Goal: Task Accomplishment & Management: Use online tool/utility

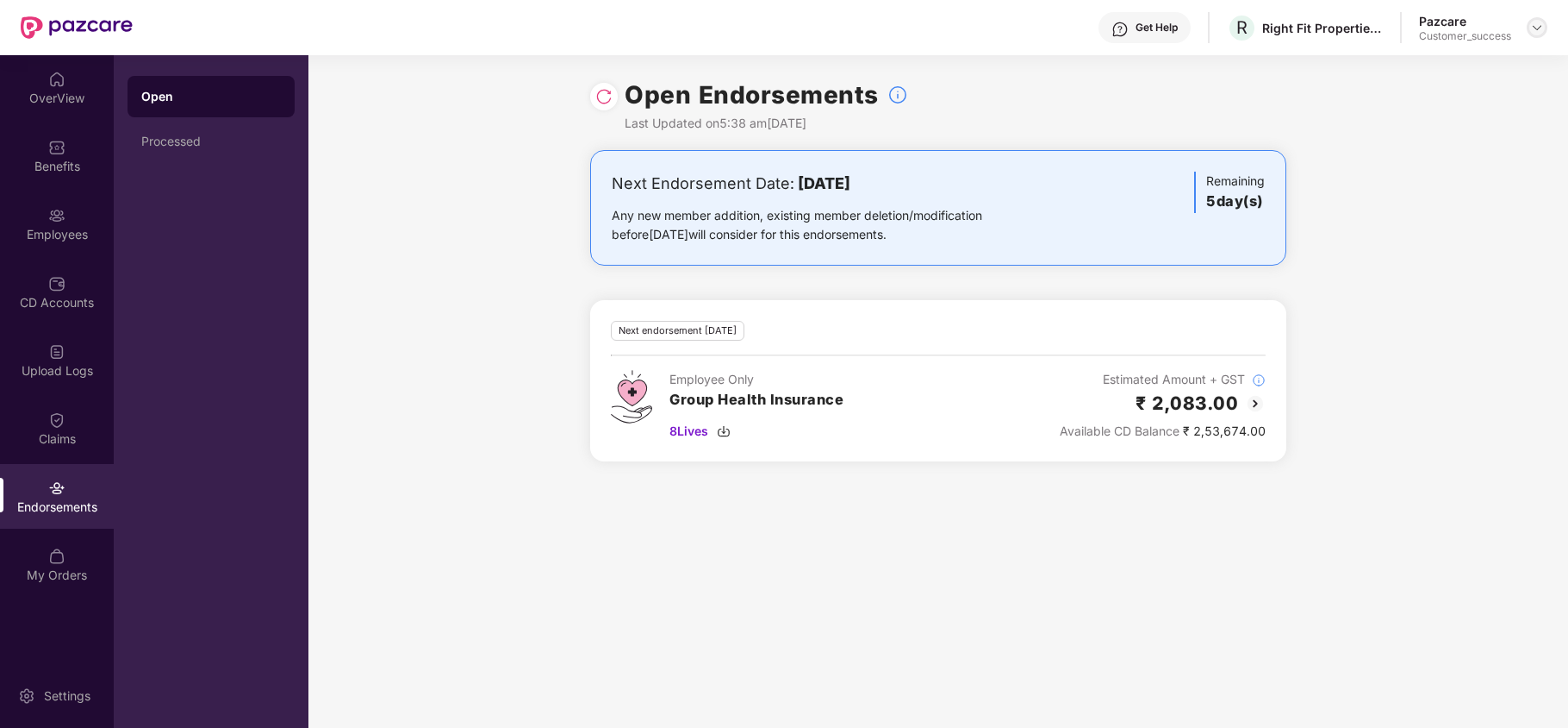
click at [1532, 25] on img at bounding box center [1537, 27] width 13 height 13
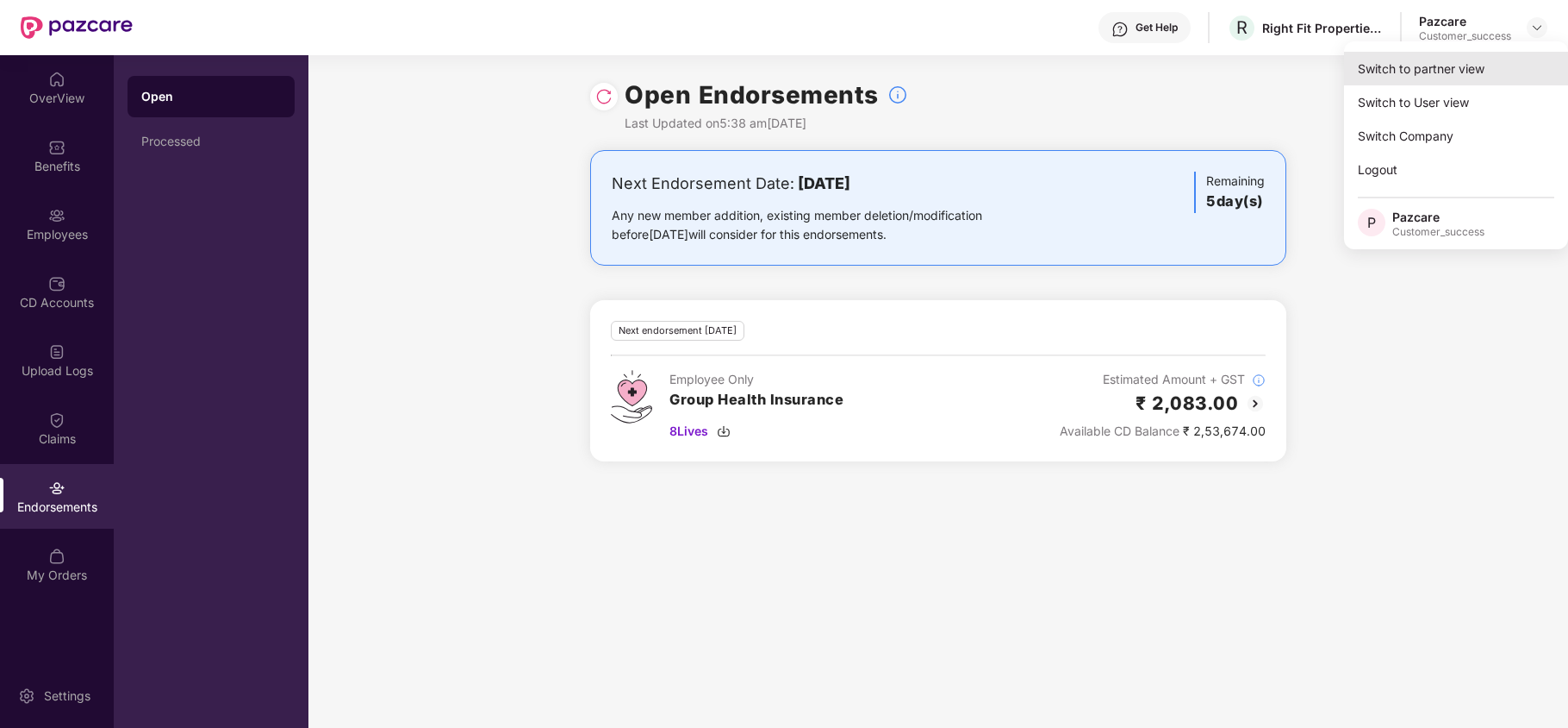
click at [1476, 63] on div "Switch to partner view" at bounding box center [1456, 68] width 224 height 34
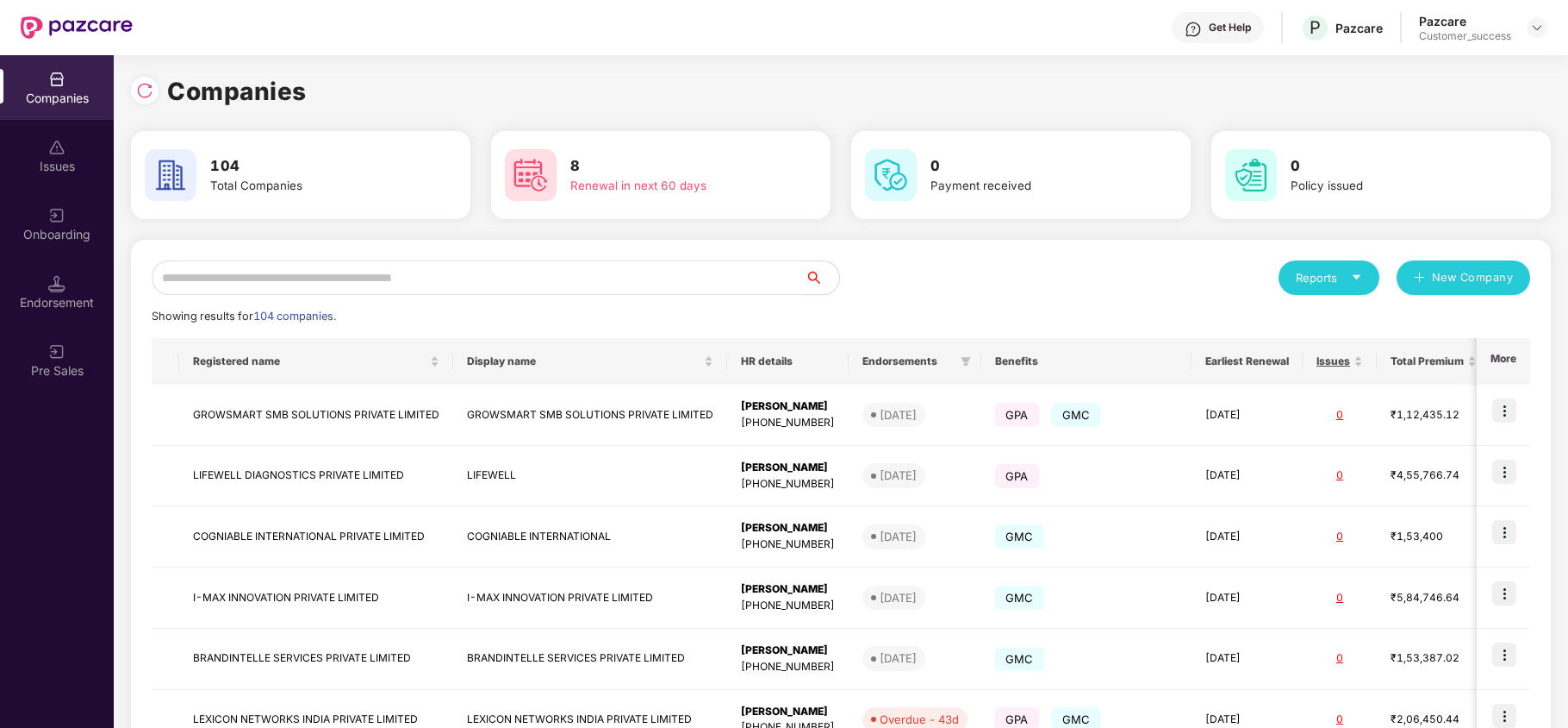
click at [476, 289] on input "text" at bounding box center [478, 278] width 653 height 35
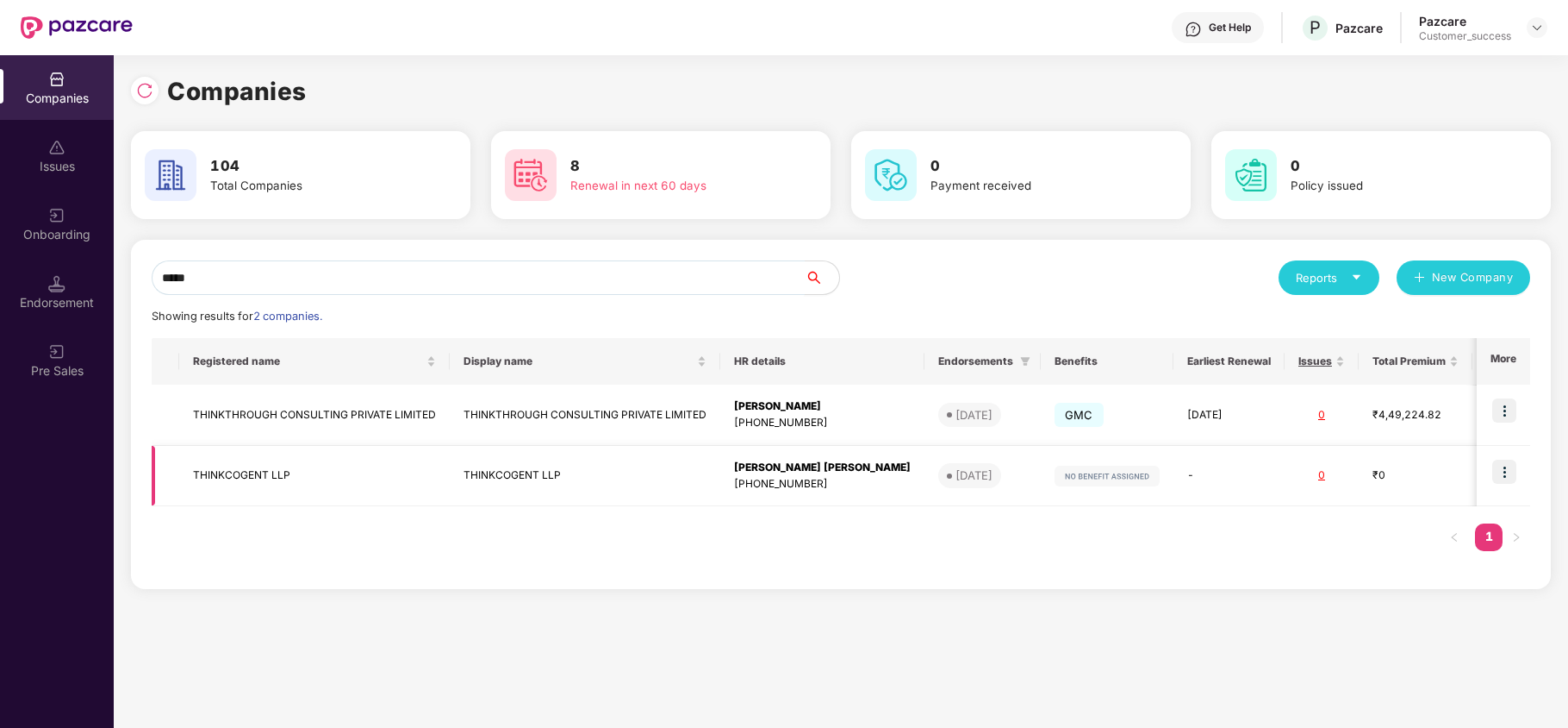
type input "*****"
click at [258, 467] on td "THINKCOGENT LLP" at bounding box center [314, 475] width 271 height 61
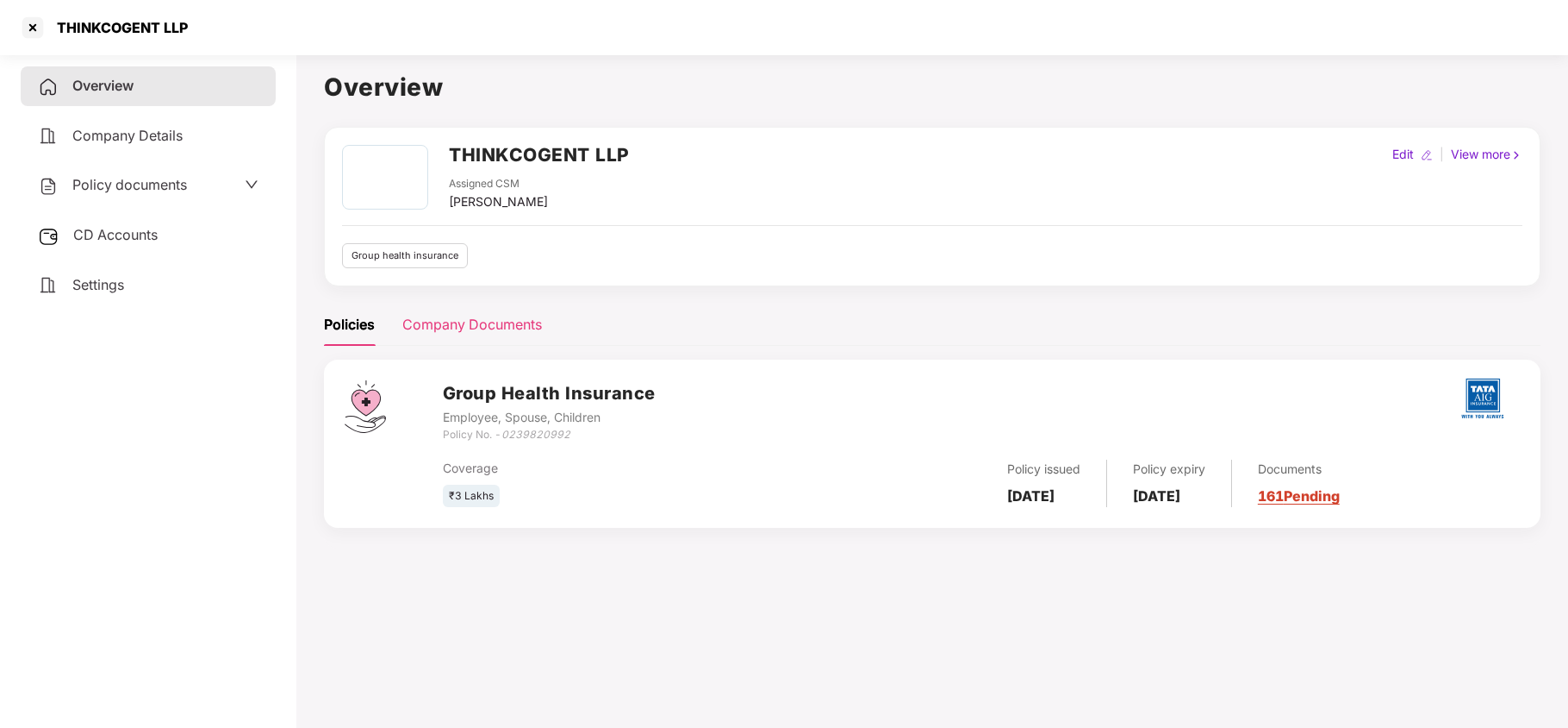
click at [438, 328] on div "Company Documents" at bounding box center [472, 324] width 140 height 21
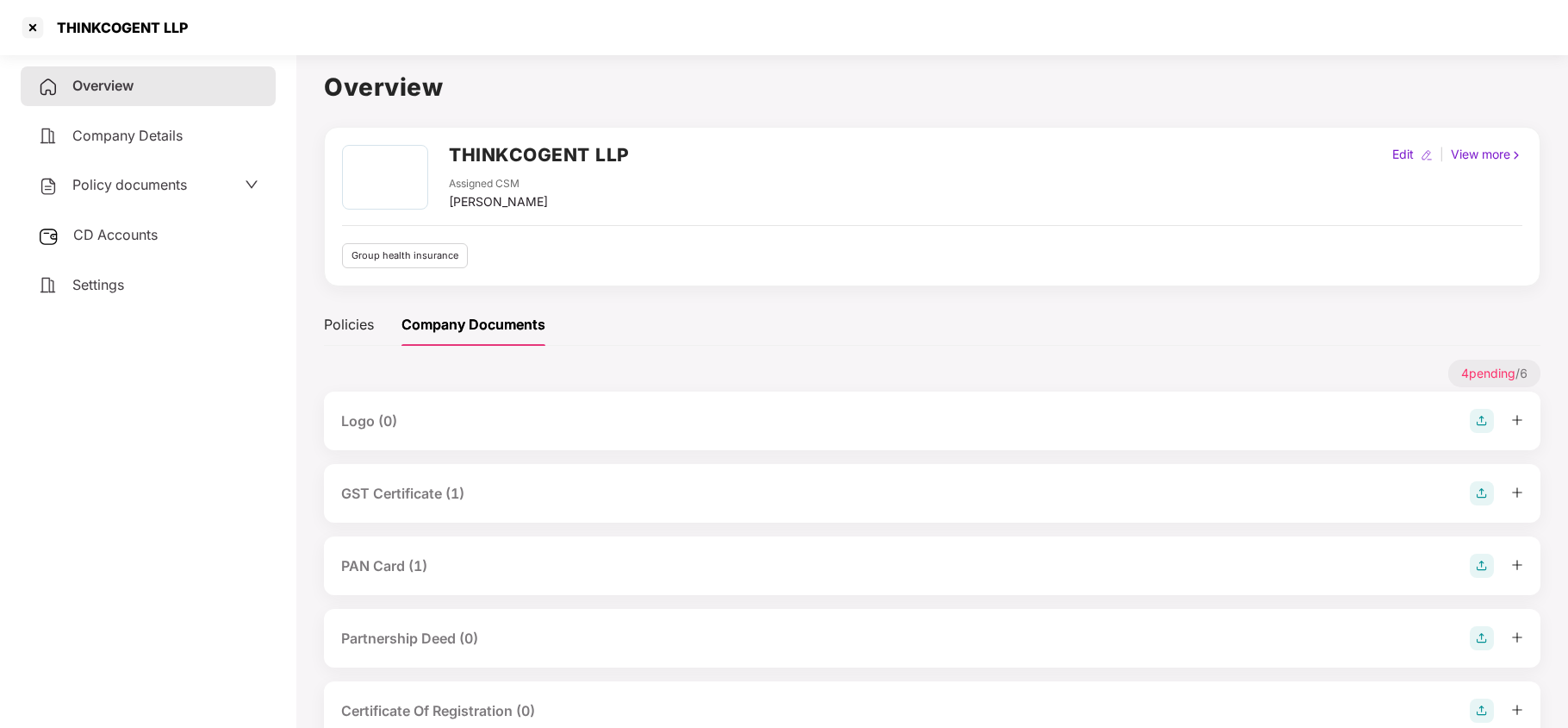
click at [450, 564] on div "PAN Card (1)" at bounding box center [932, 565] width 1183 height 24
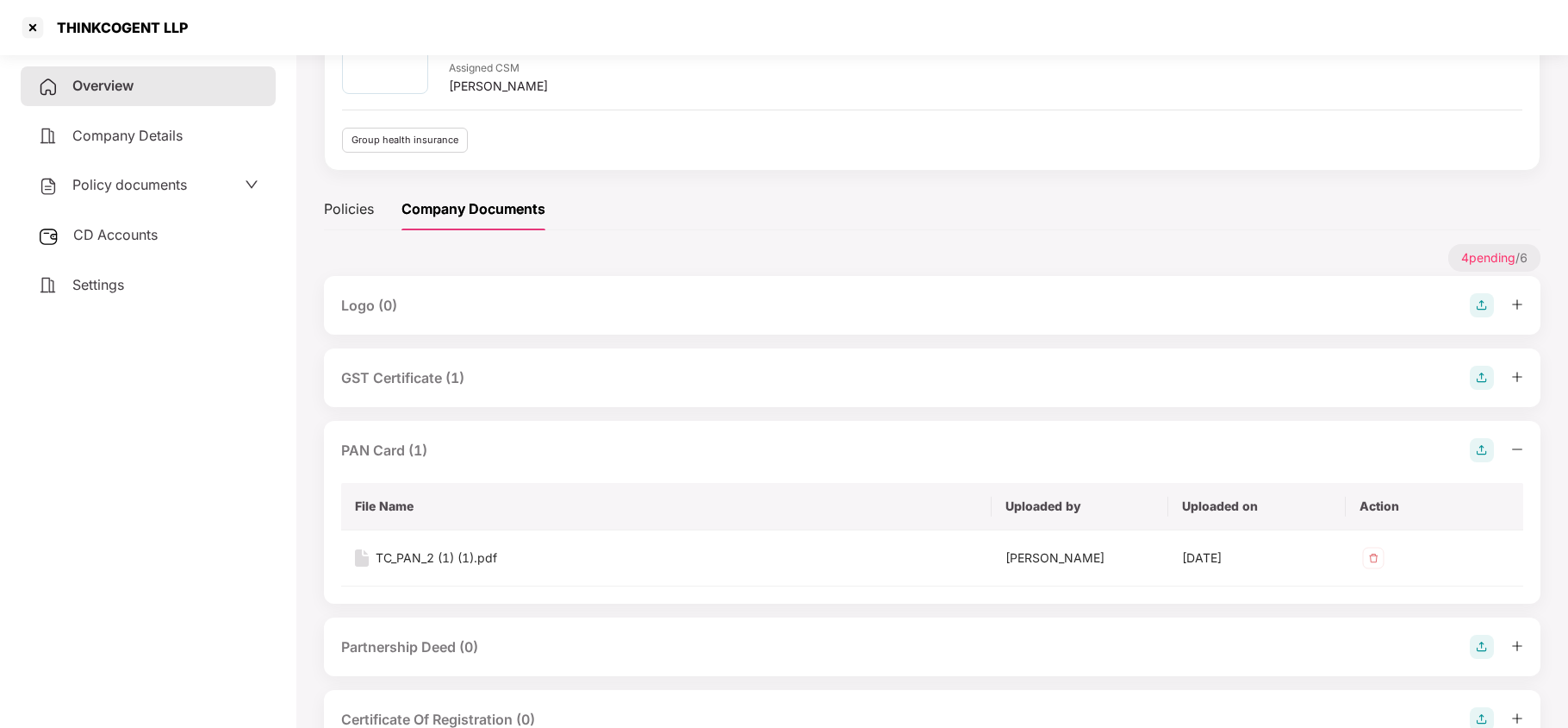
scroll to position [119, 0]
click at [473, 557] on div "TC_PAN_2 (1) (1).pdf" at bounding box center [437, 555] width 121 height 19
click at [550, 391] on div "GST Certificate (1)" at bounding box center [932, 375] width 1217 height 59
click at [481, 381] on div "GST Certificate (1)" at bounding box center [932, 374] width 1183 height 24
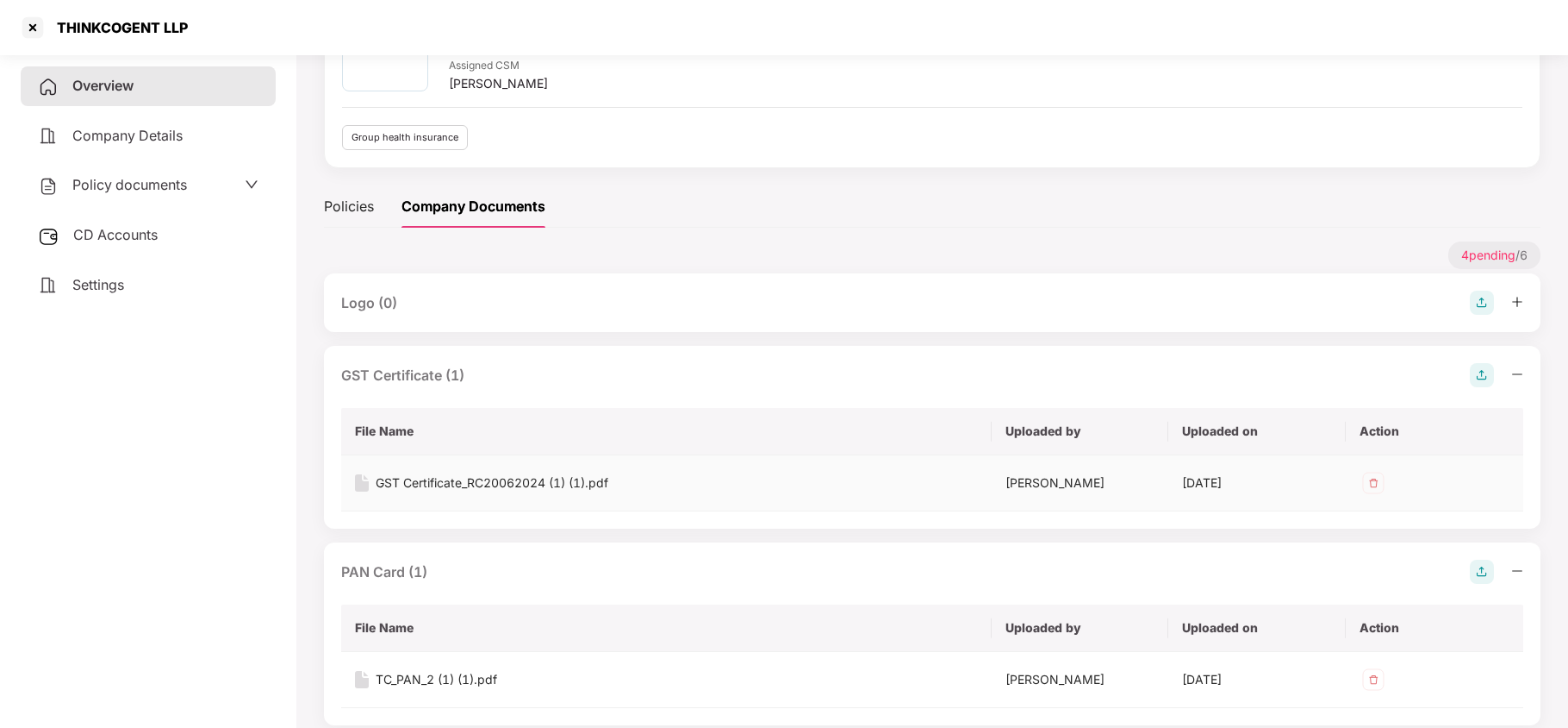
click at [569, 487] on div "GST Certificate_RC20062024 (1) (1).pdf" at bounding box center [492, 483] width 232 height 19
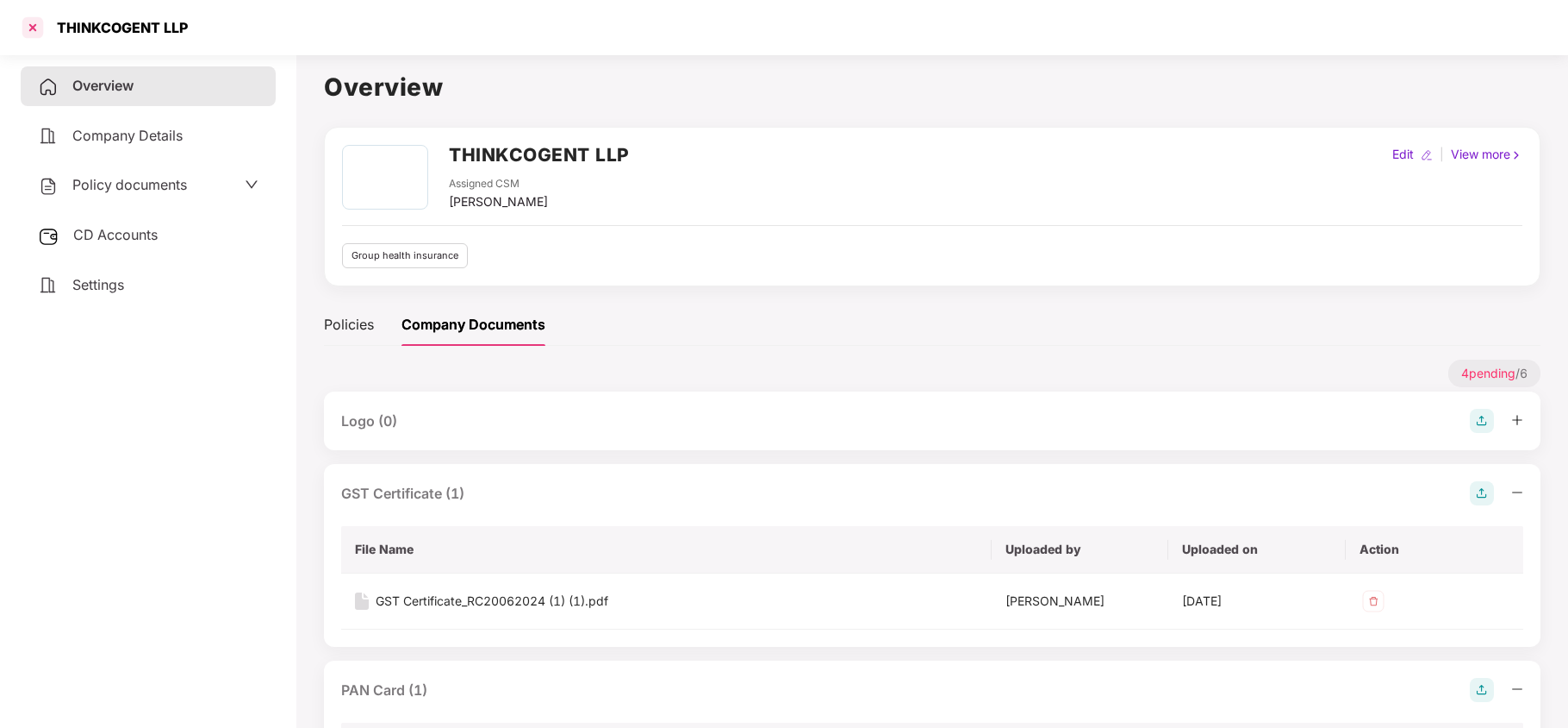
click at [42, 33] on div at bounding box center [33, 27] width 28 height 28
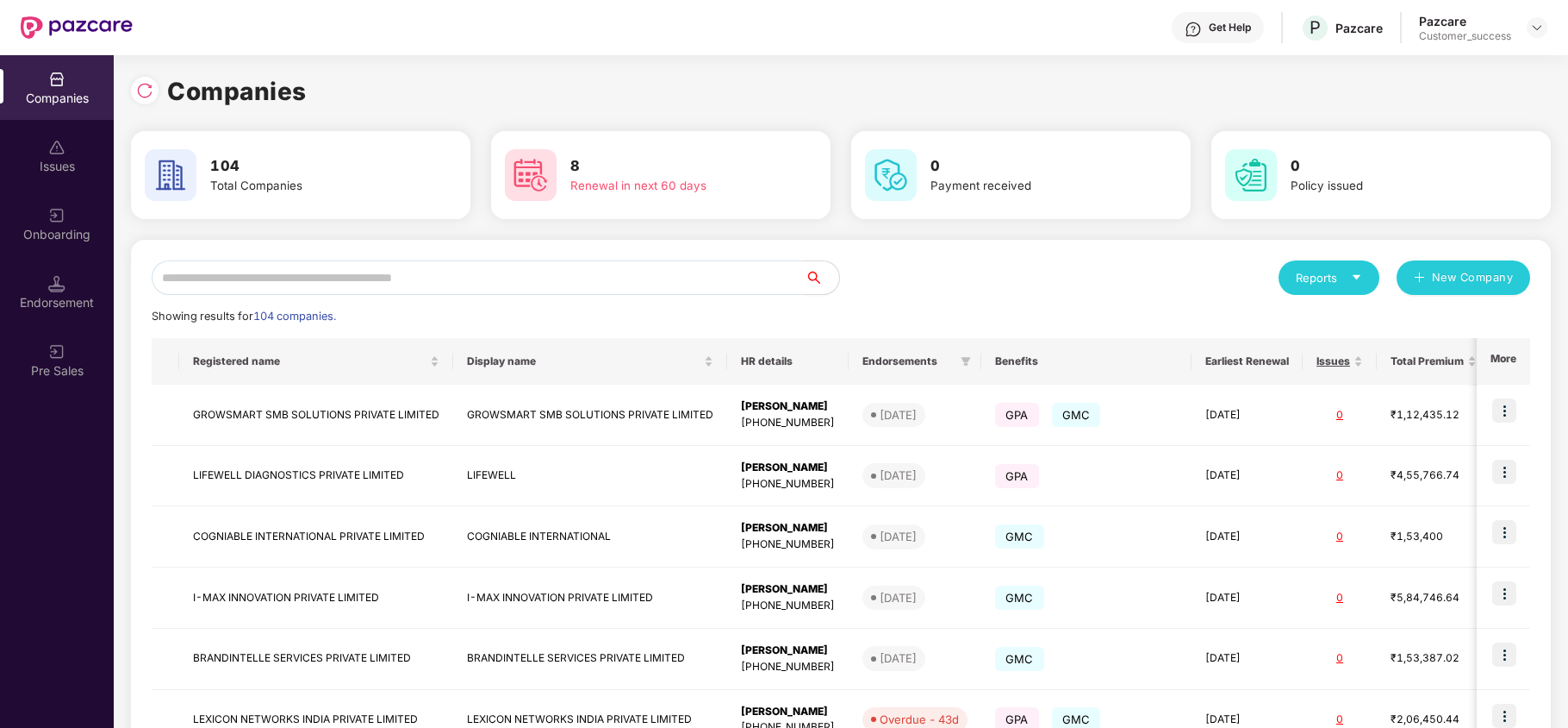
click at [367, 277] on input "text" at bounding box center [478, 278] width 653 height 35
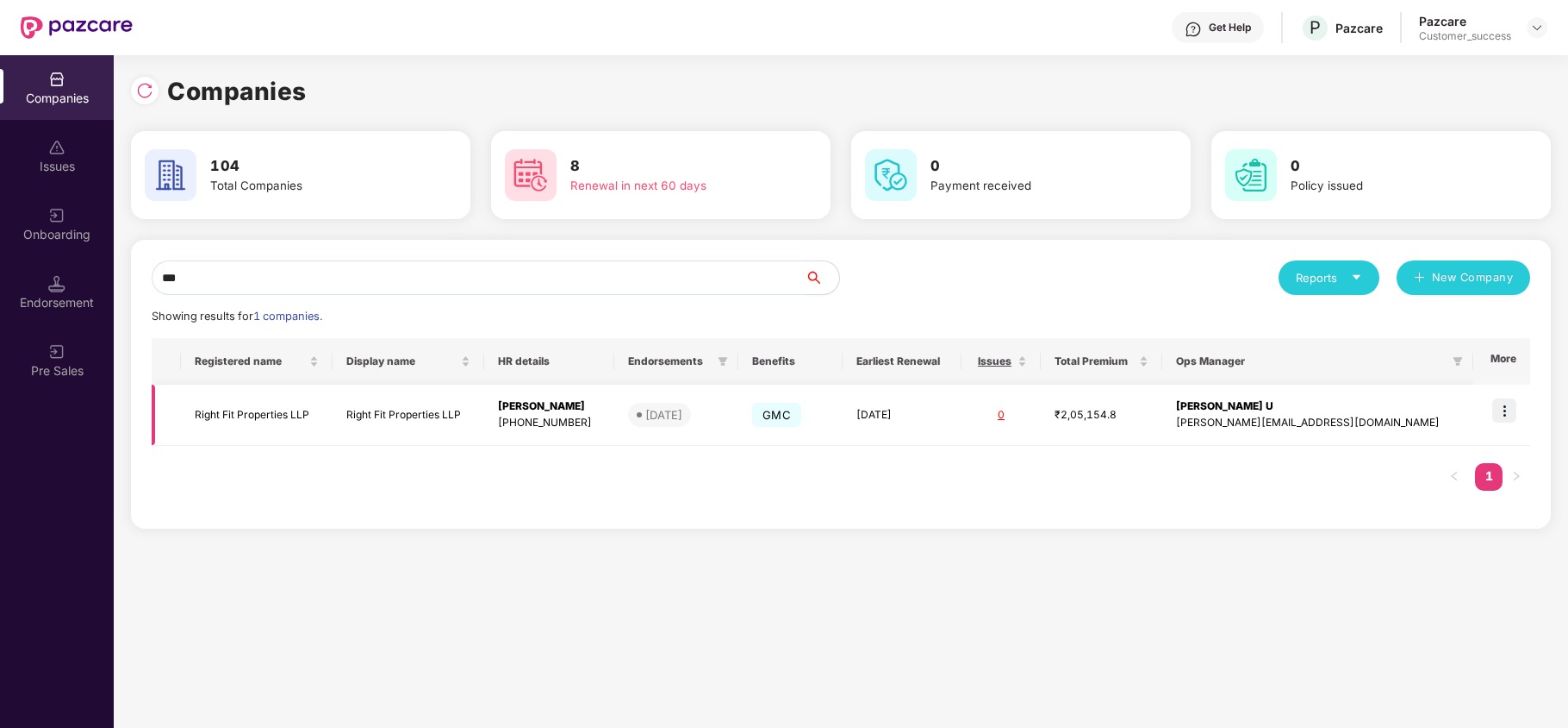
type input "***"
click at [297, 420] on td "Right Fit Properties LLP" at bounding box center [256, 415] width 151 height 61
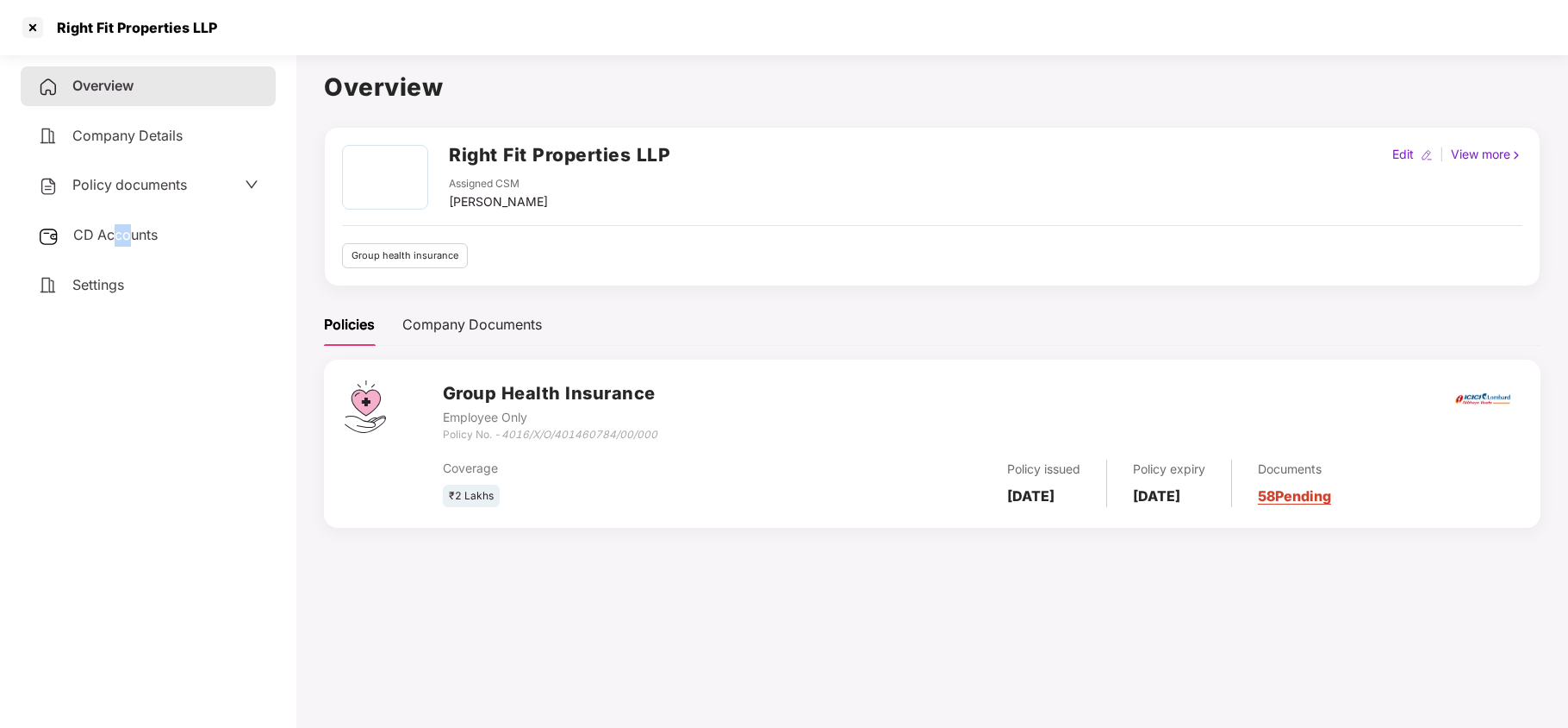
drag, startPoint x: 127, startPoint y: 211, endPoint x: 110, endPoint y: 245, distance: 38.0
click at [110, 245] on div "Overview Company Details Policy documents CD Accounts Settings" at bounding box center [147, 185] width 255 height 238
click at [110, 245] on div "CD Accounts" at bounding box center [147, 235] width 255 height 40
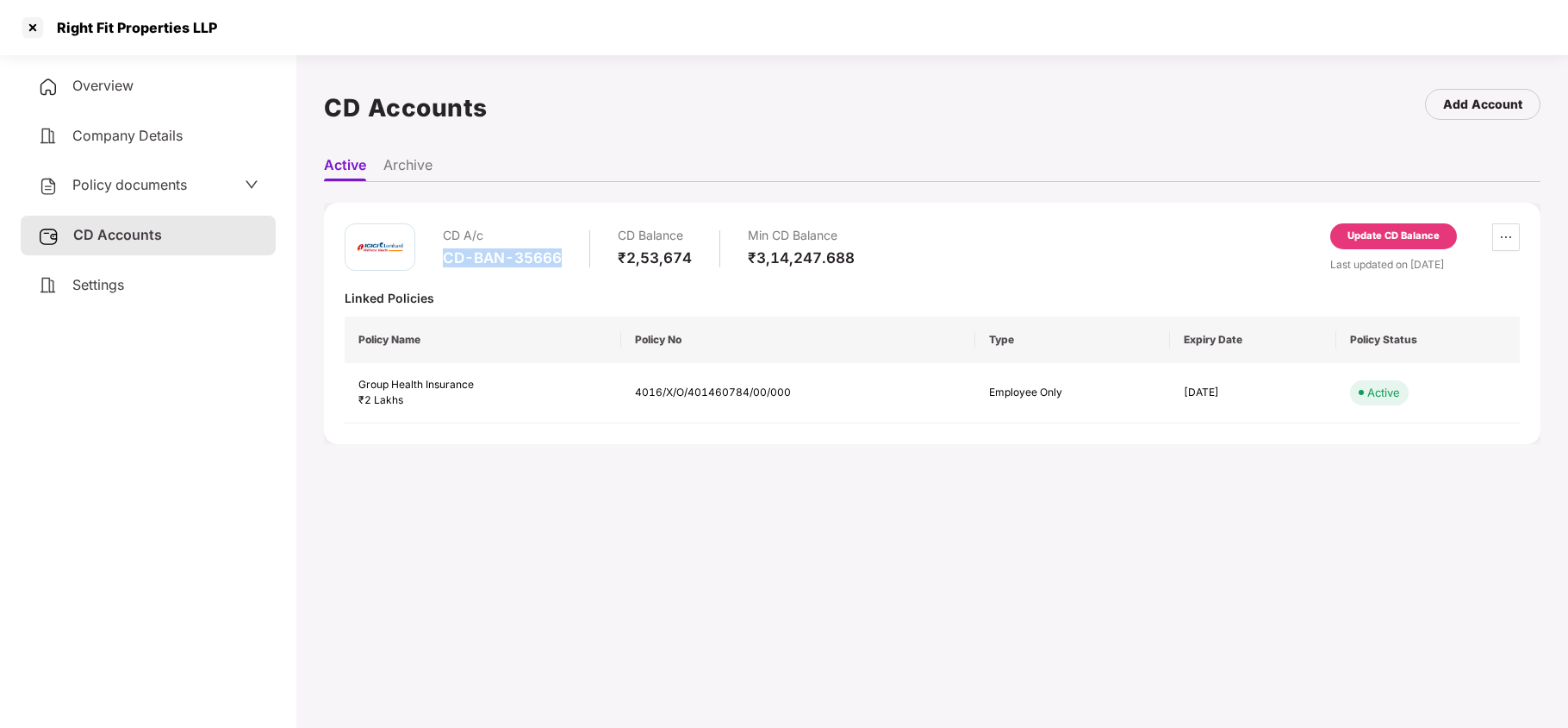
drag, startPoint x: 563, startPoint y: 260, endPoint x: 444, endPoint y: 265, distance: 119.1
click at [444, 265] on div "CD A/c CD-BAN-35666 CD Balance ₹2,53,674 Min CD Balance ₹3,14,247.688" at bounding box center [649, 248] width 412 height 49
click at [29, 24] on div at bounding box center [33, 27] width 28 height 28
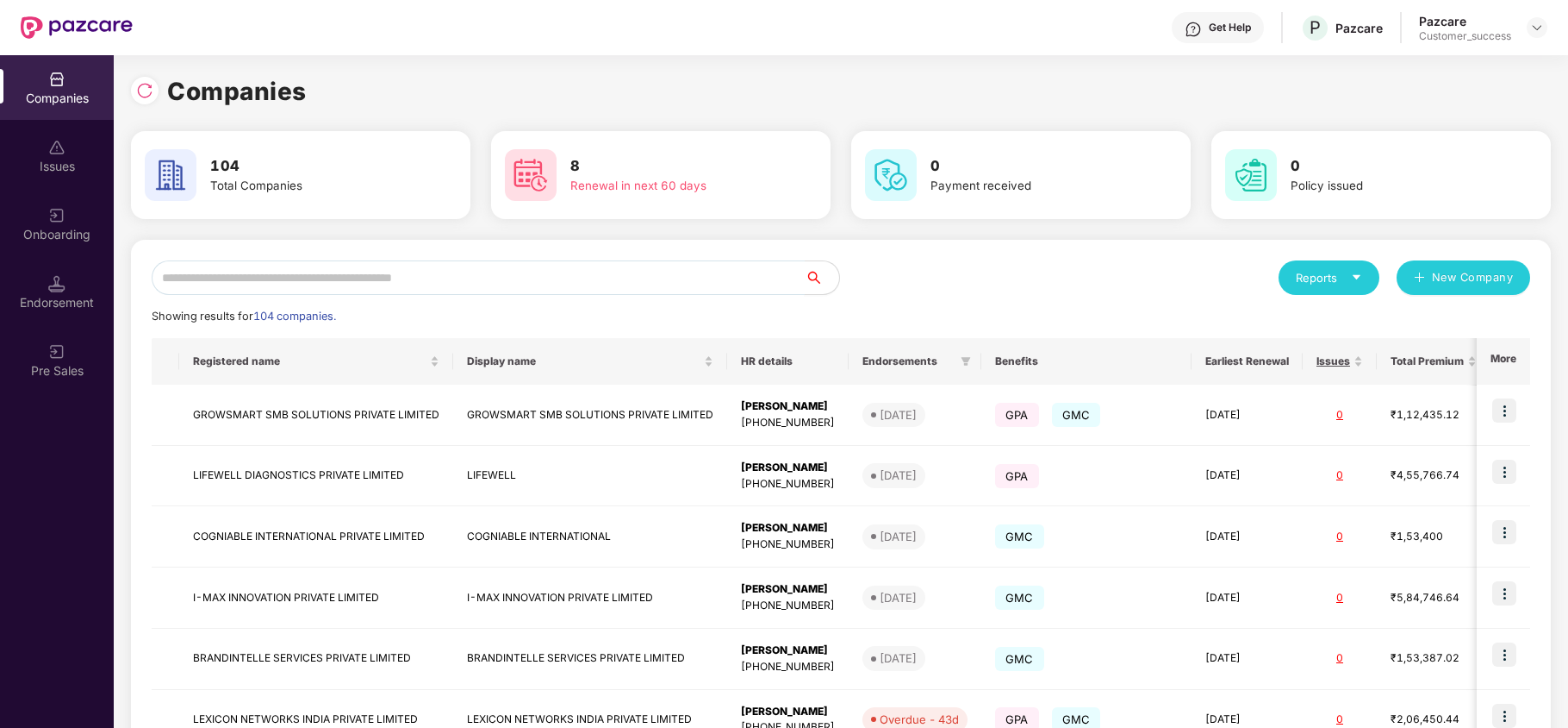
click at [498, 283] on input "text" at bounding box center [478, 278] width 653 height 35
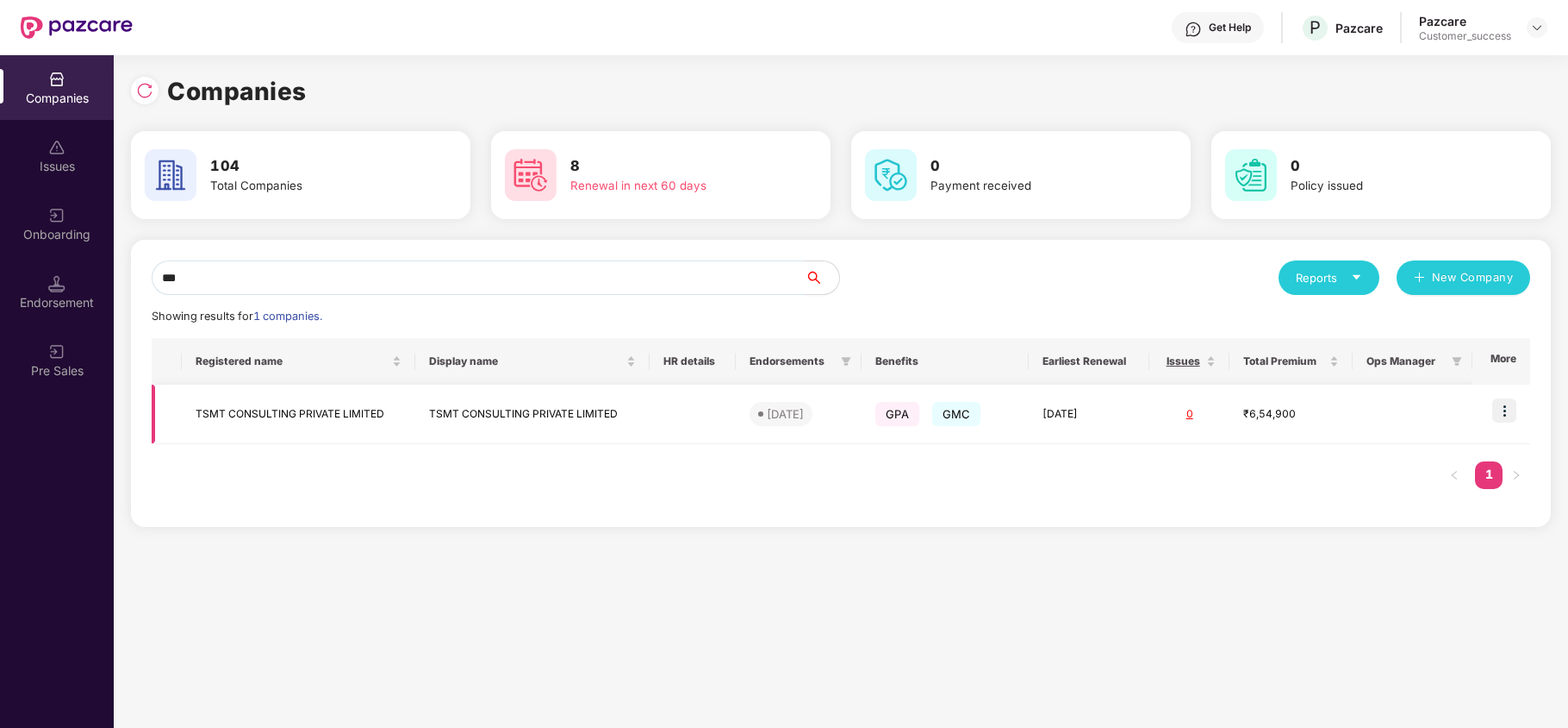
type input "***"
click at [265, 424] on td "TSMT CONSULTING PRIVATE LIMITED" at bounding box center [299, 415] width 234 height 60
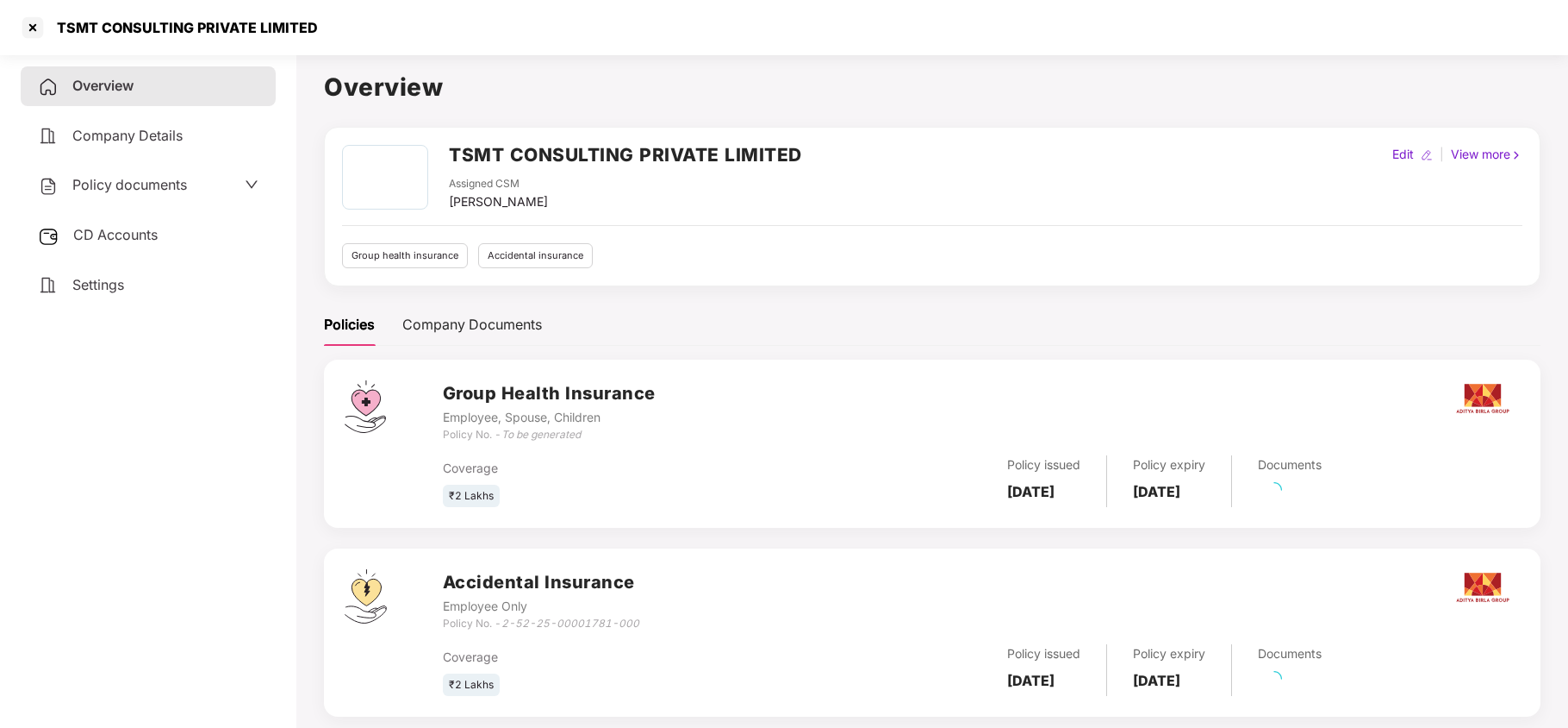
click at [129, 194] on div "Policy documents" at bounding box center [112, 185] width 149 height 22
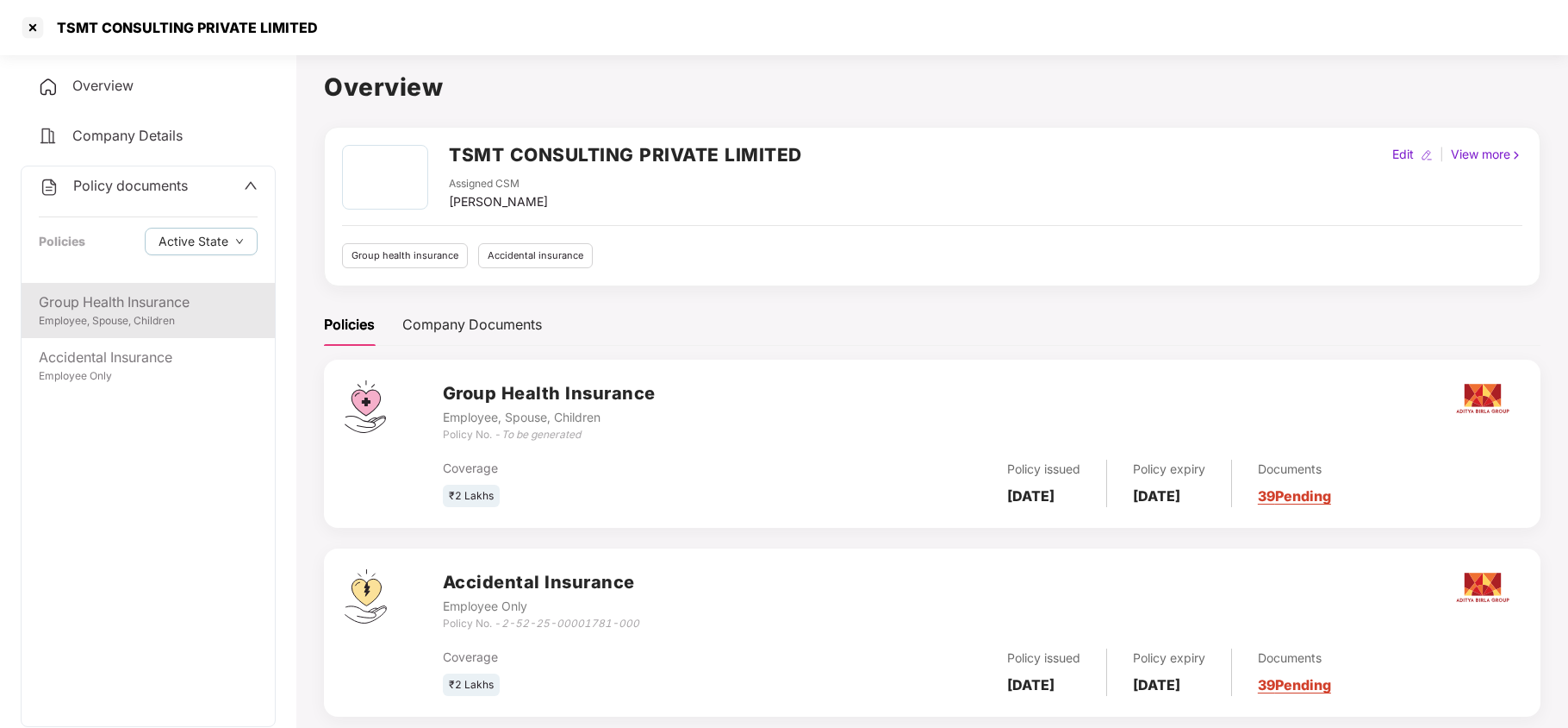
click at [115, 322] on div "Employee, Spouse, Children" at bounding box center [147, 321] width 219 height 16
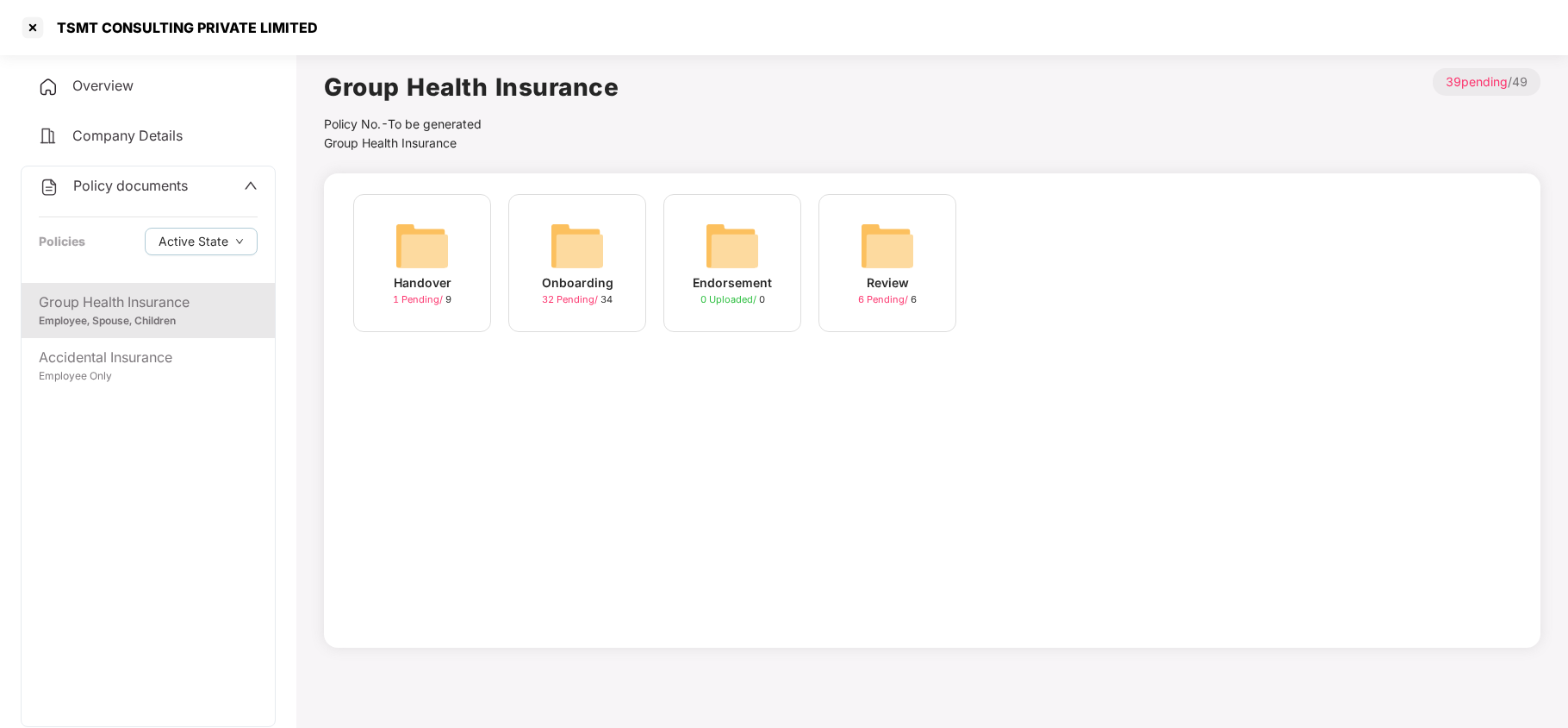
click at [574, 247] on img at bounding box center [577, 245] width 55 height 55
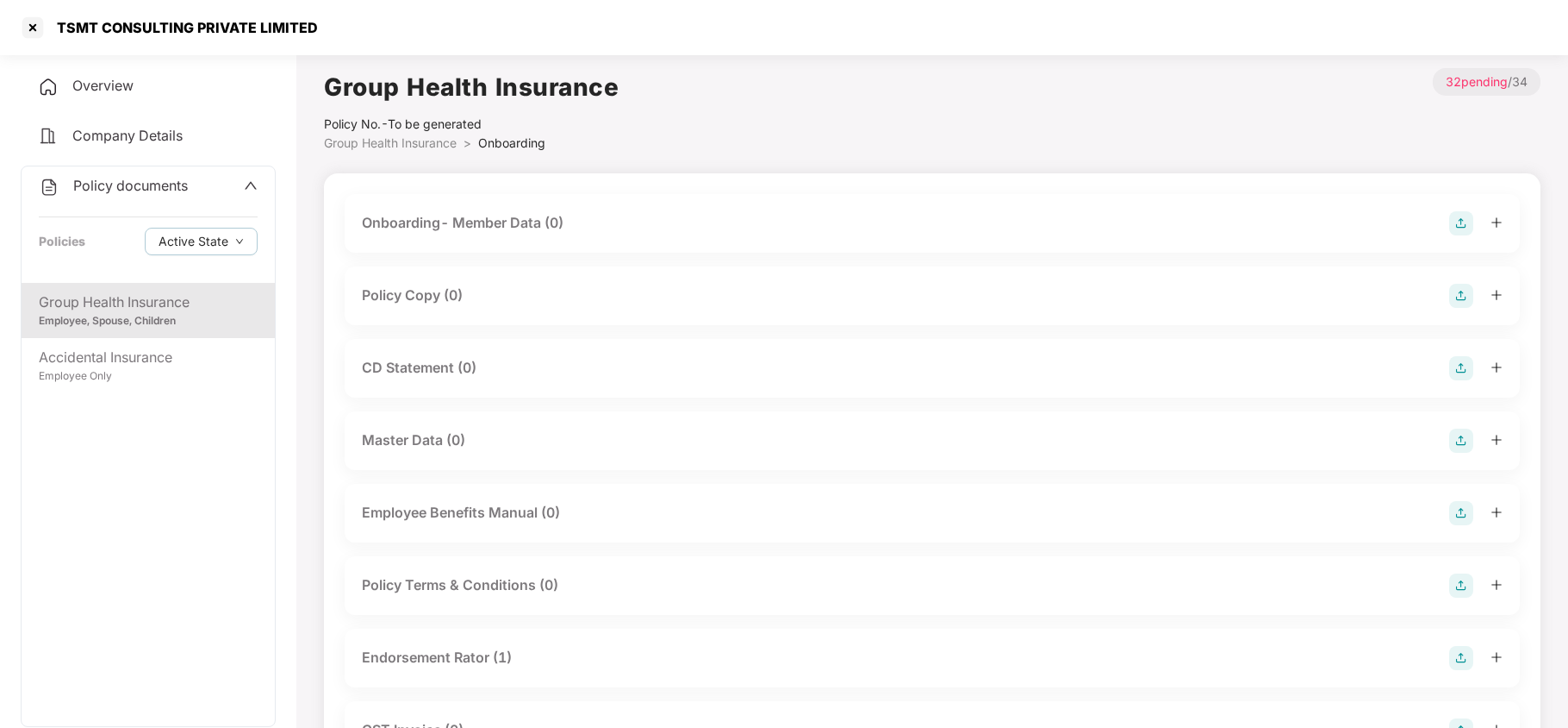
click at [528, 291] on div "Policy Copy (0)" at bounding box center [933, 295] width 1141 height 24
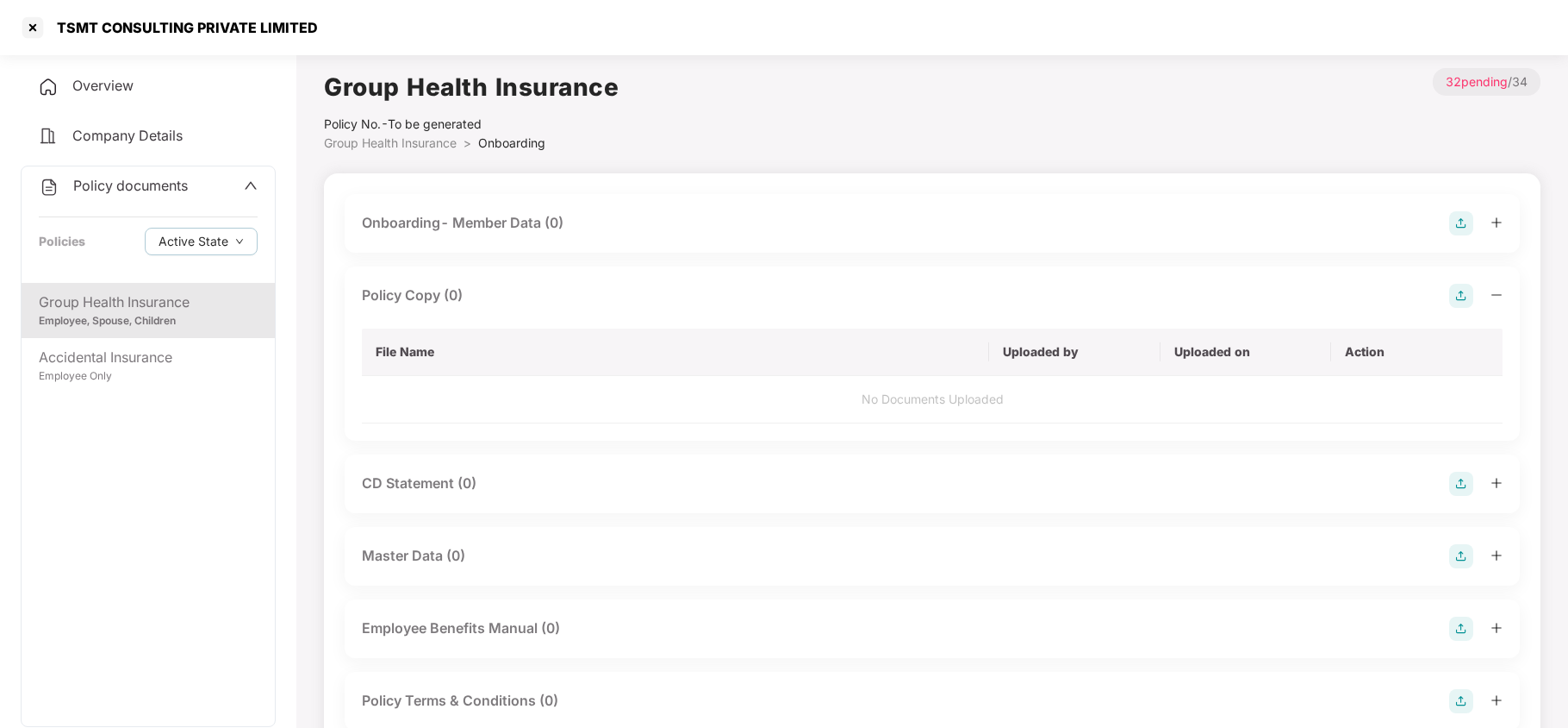
click at [1465, 301] on img at bounding box center [1461, 295] width 24 height 24
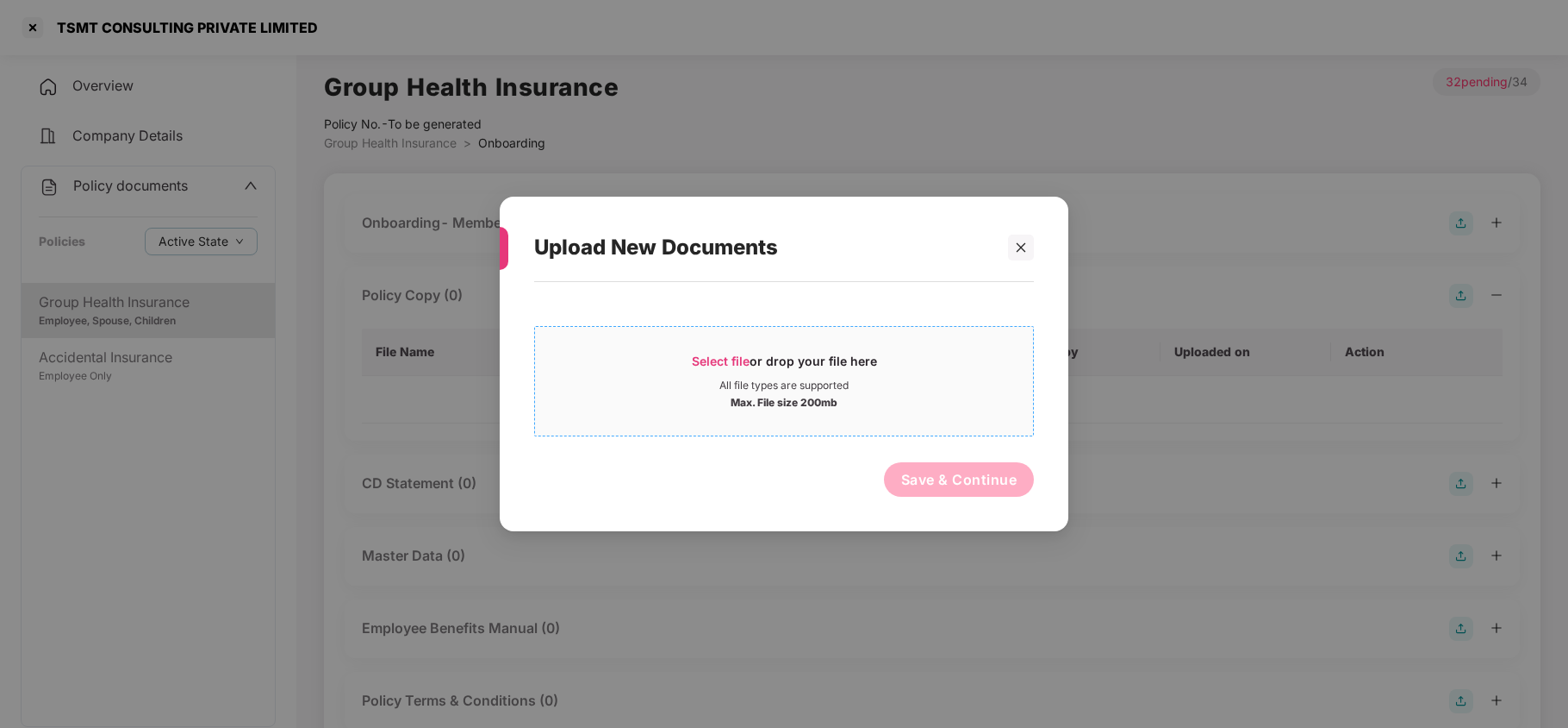
click at [717, 367] on div "Select file or drop your file here" at bounding box center [784, 365] width 185 height 26
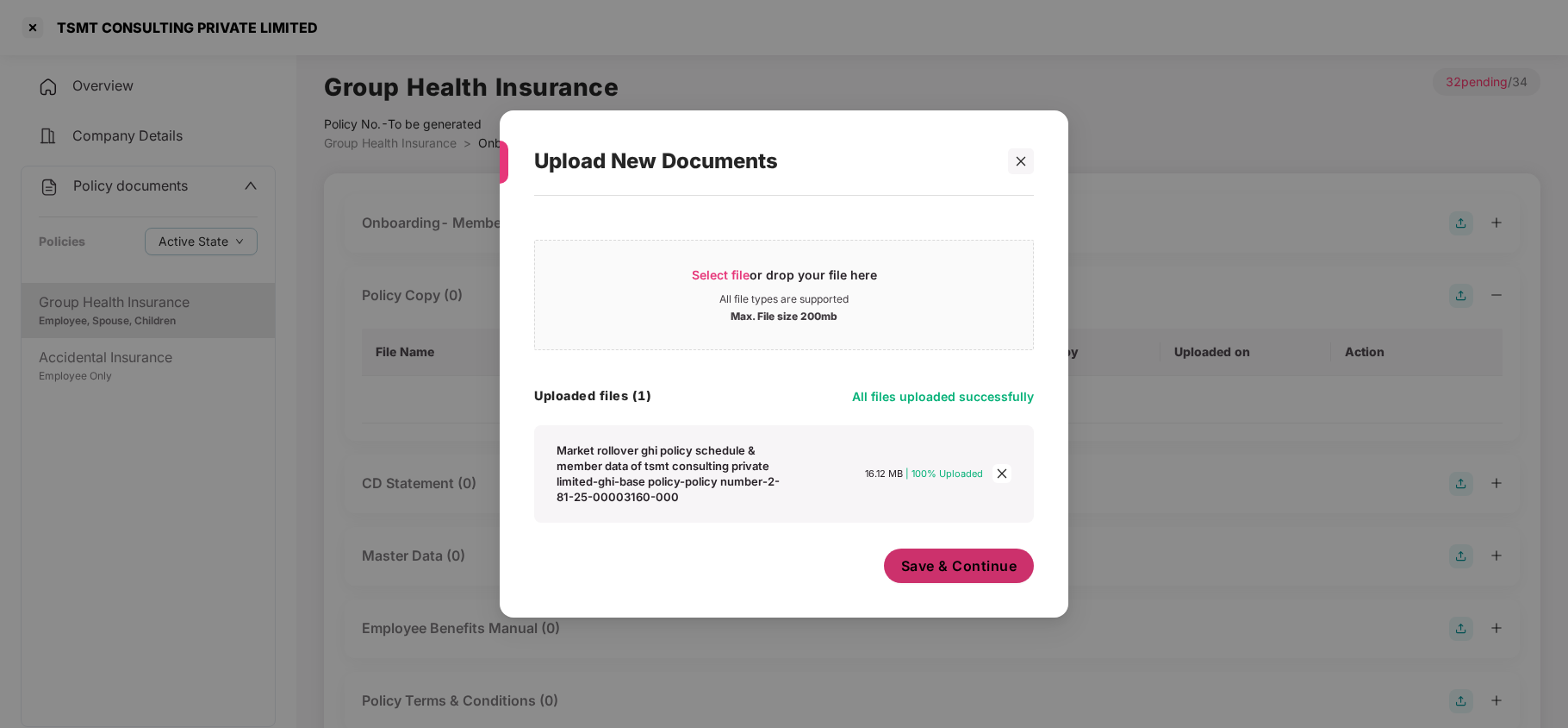
click at [967, 560] on span "Save & Continue" at bounding box center [959, 566] width 117 height 19
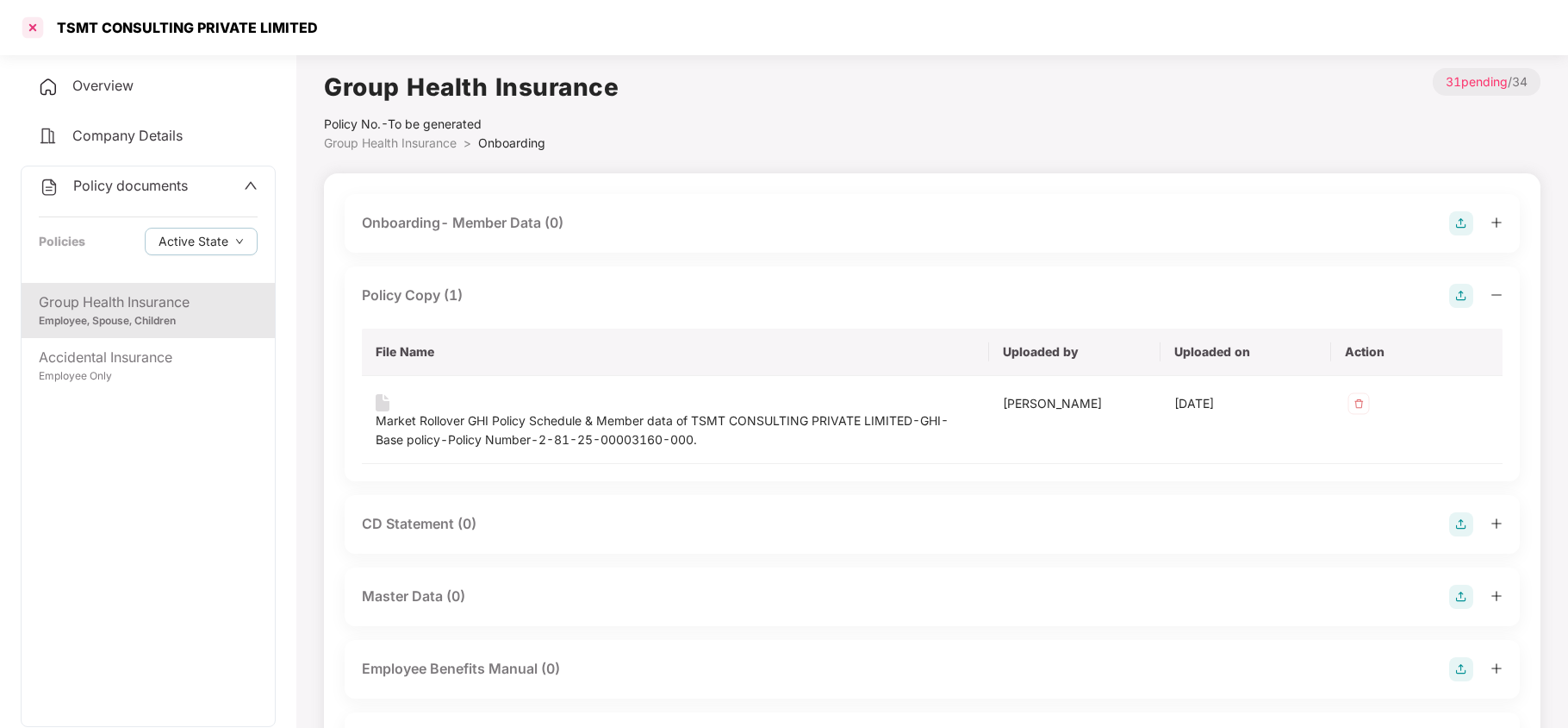
click at [26, 32] on div at bounding box center [33, 27] width 28 height 28
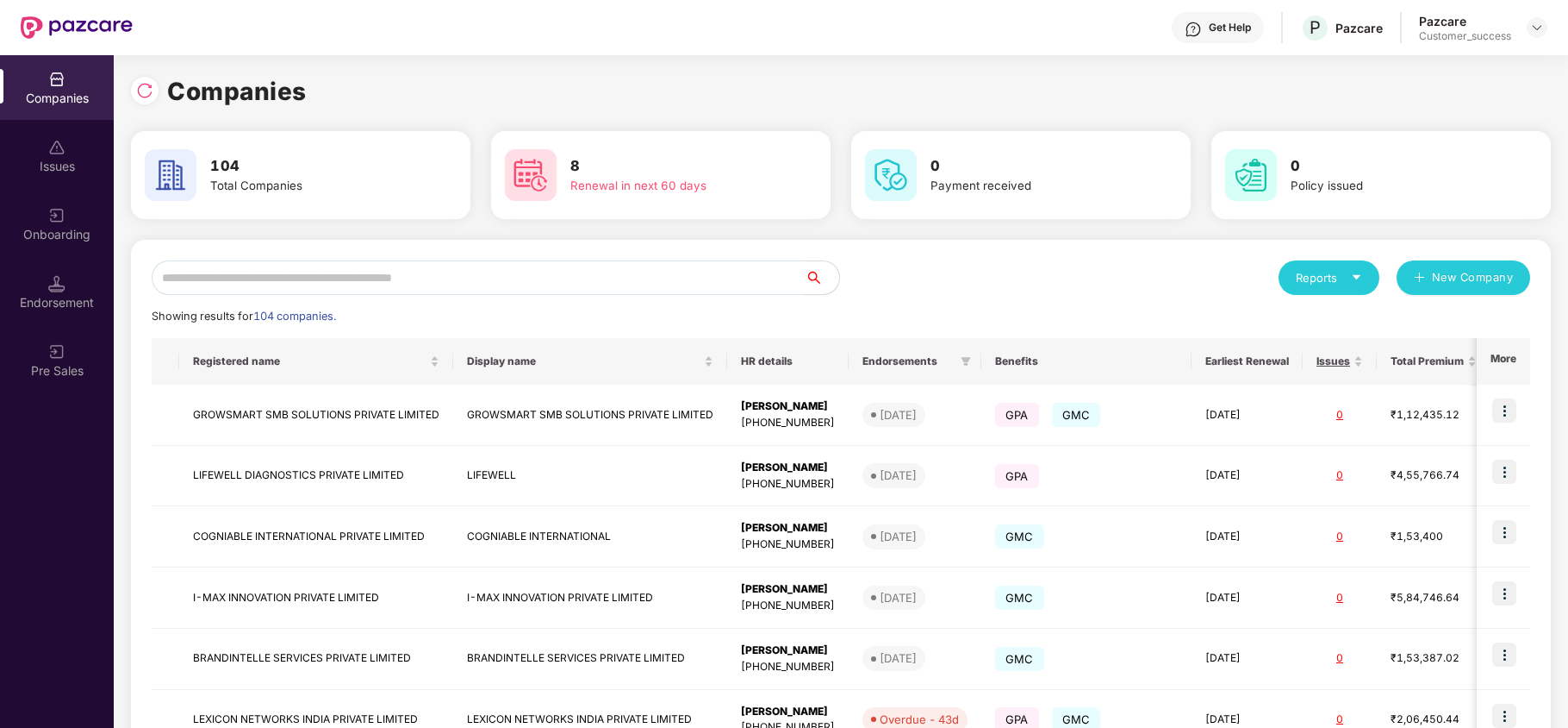
click at [291, 270] on input "text" at bounding box center [478, 278] width 653 height 35
type input "*"
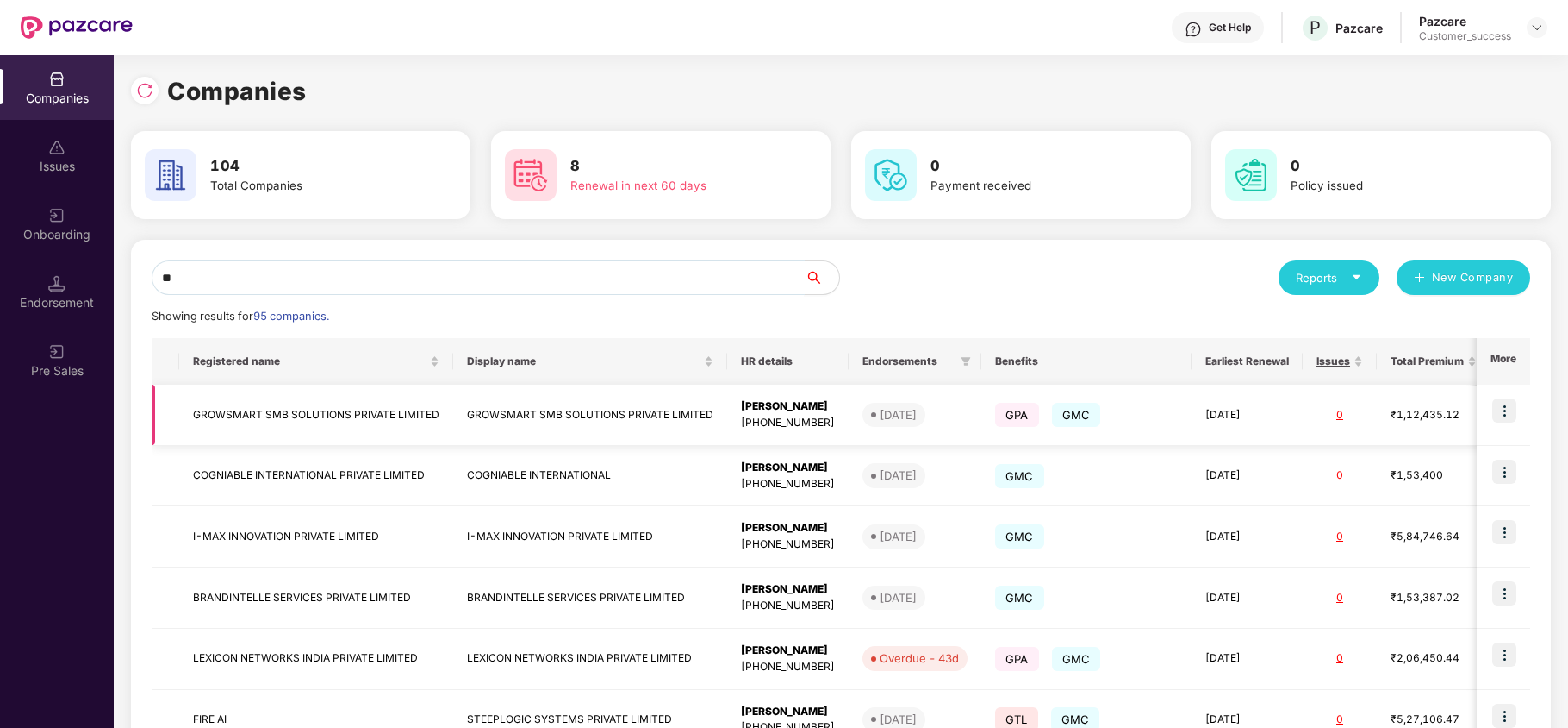
type input "*"
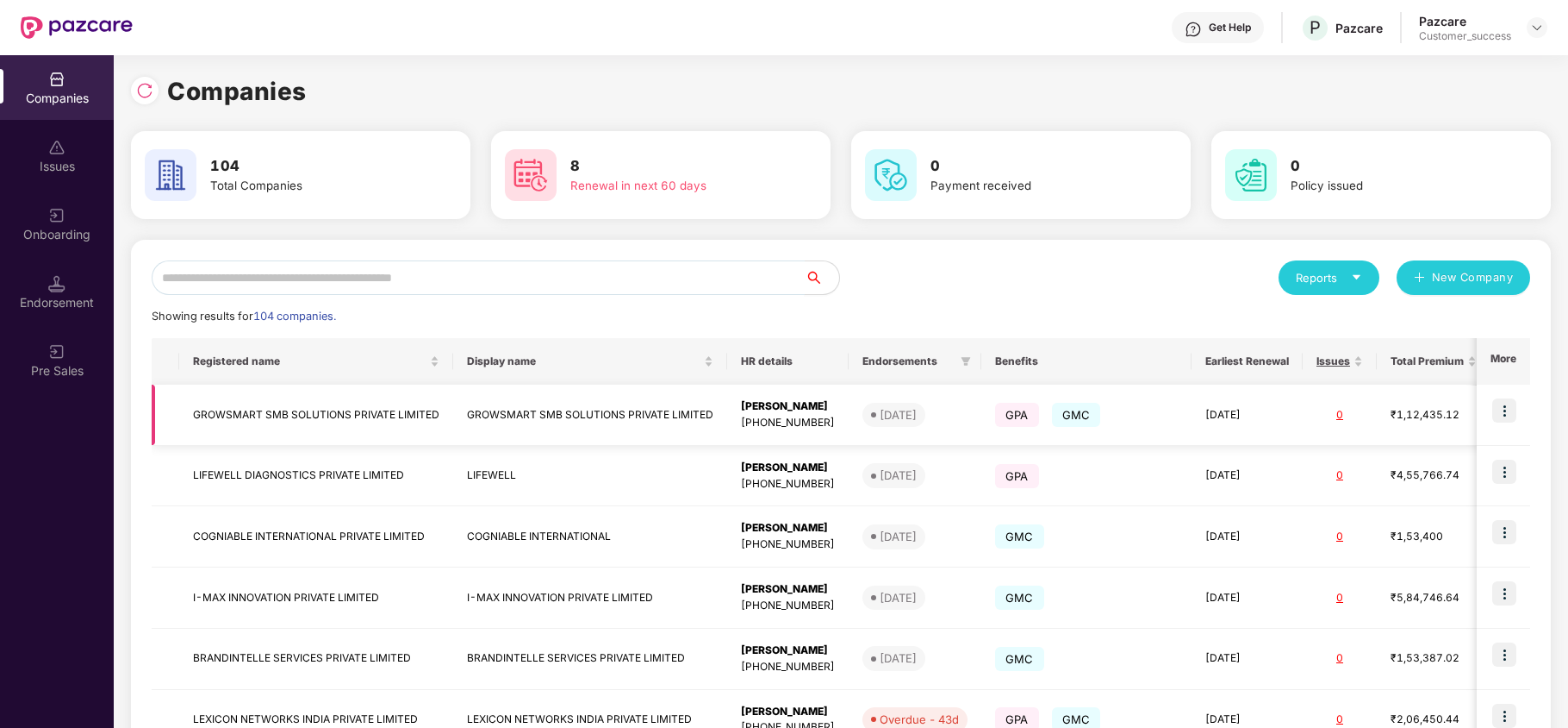
type input "*"
